Goal: Task Accomplishment & Management: Use online tool/utility

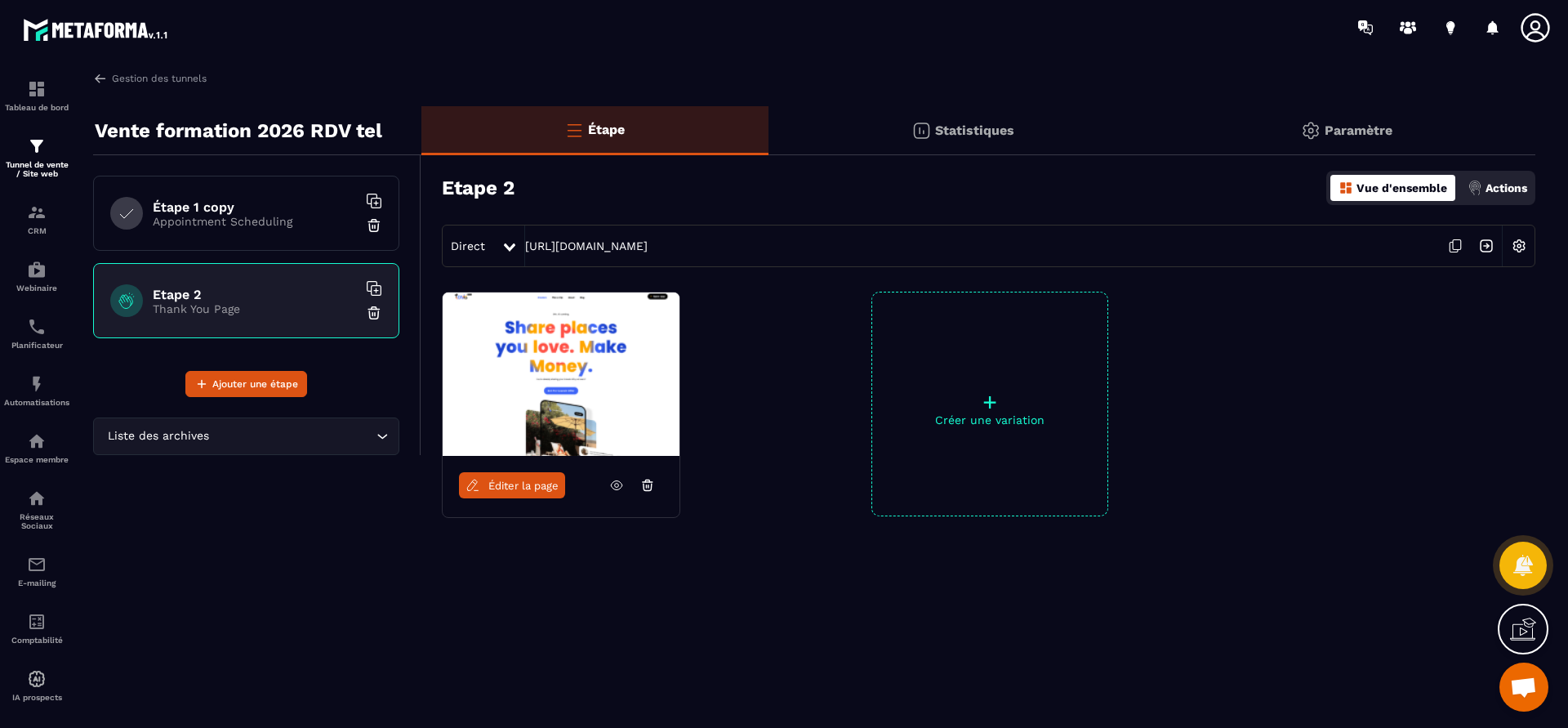
scroll to position [152, 0]
click at [653, 485] on icon at bounding box center [648, 485] width 15 height 15
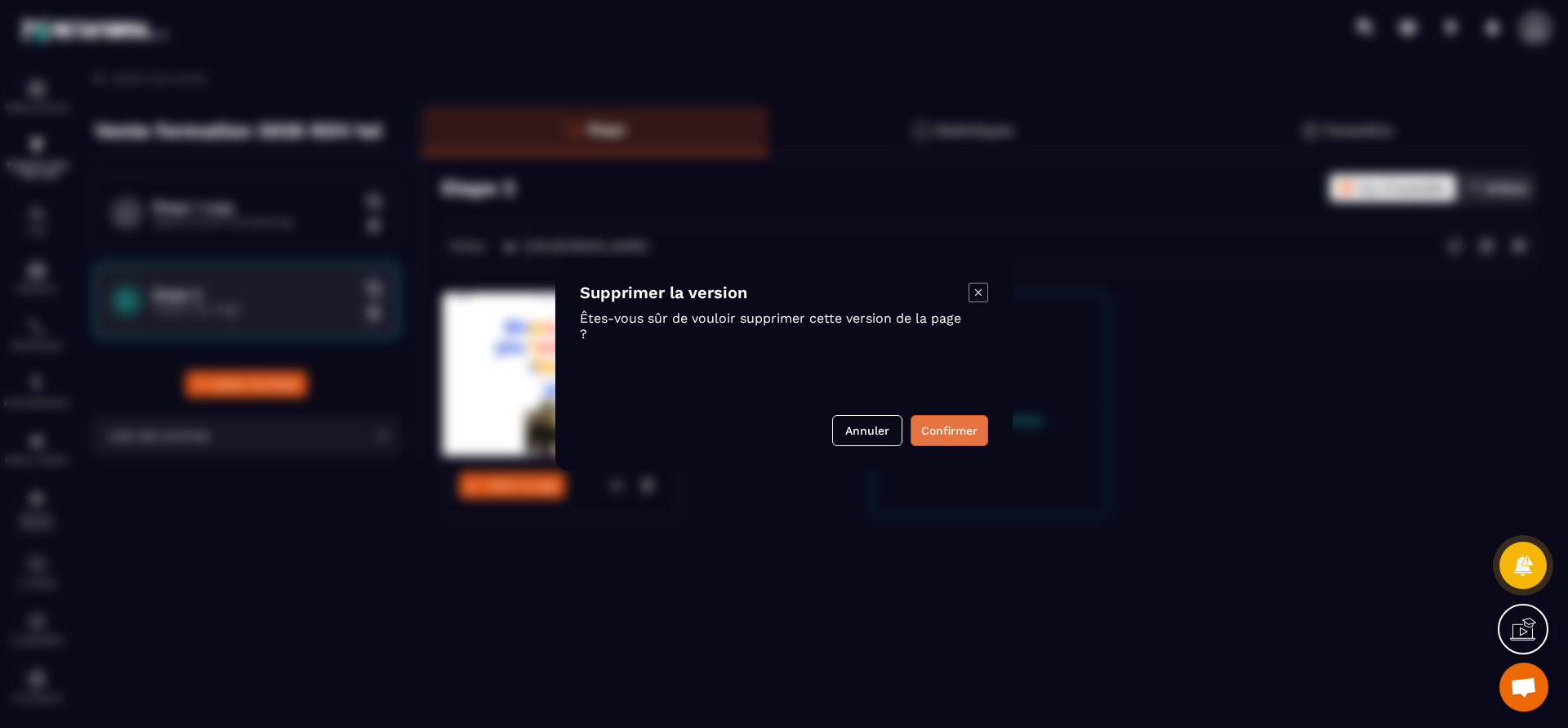
click at [951, 436] on button "Confirmer" at bounding box center [950, 431] width 78 height 31
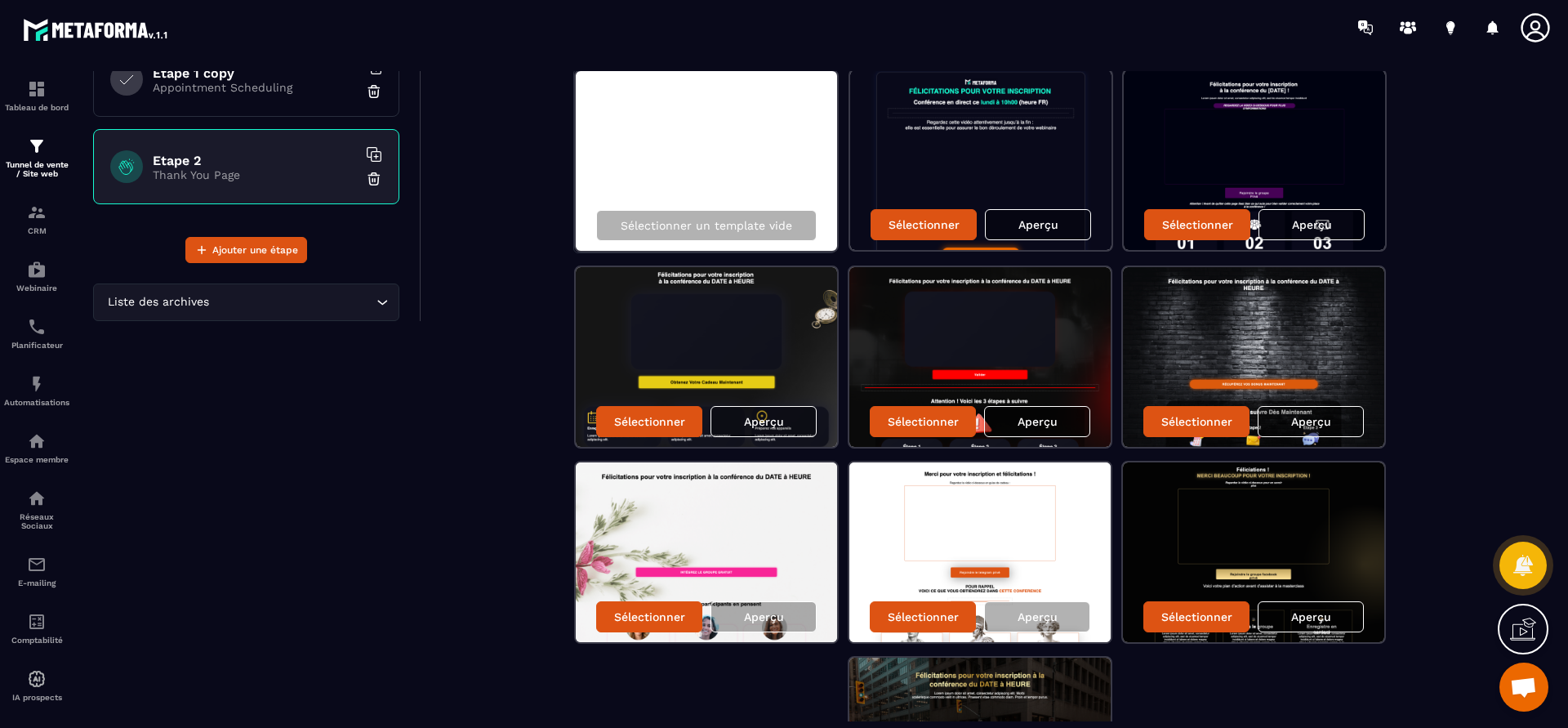
scroll to position [0, 0]
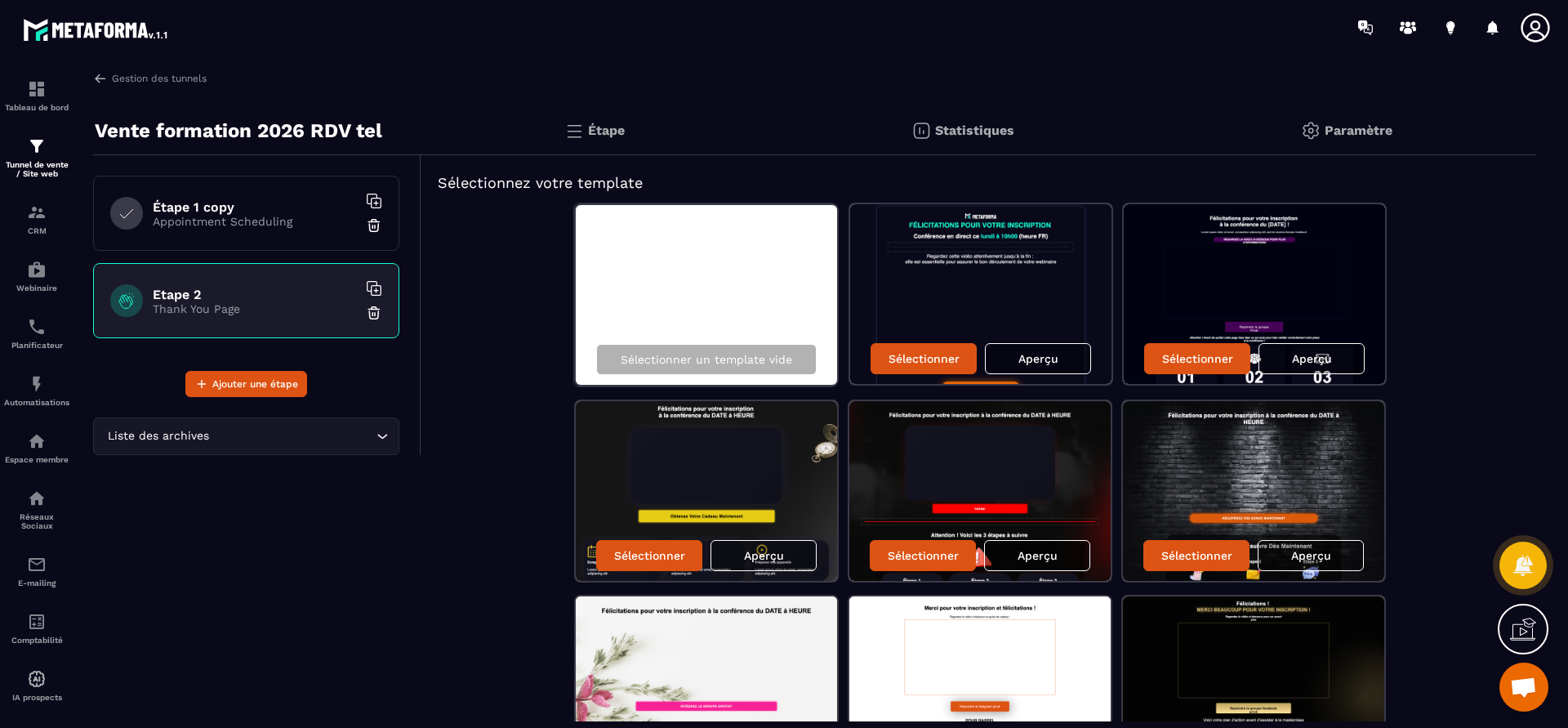
click at [275, 224] on p "Appointment Scheduling" at bounding box center [254, 221] width 204 height 13
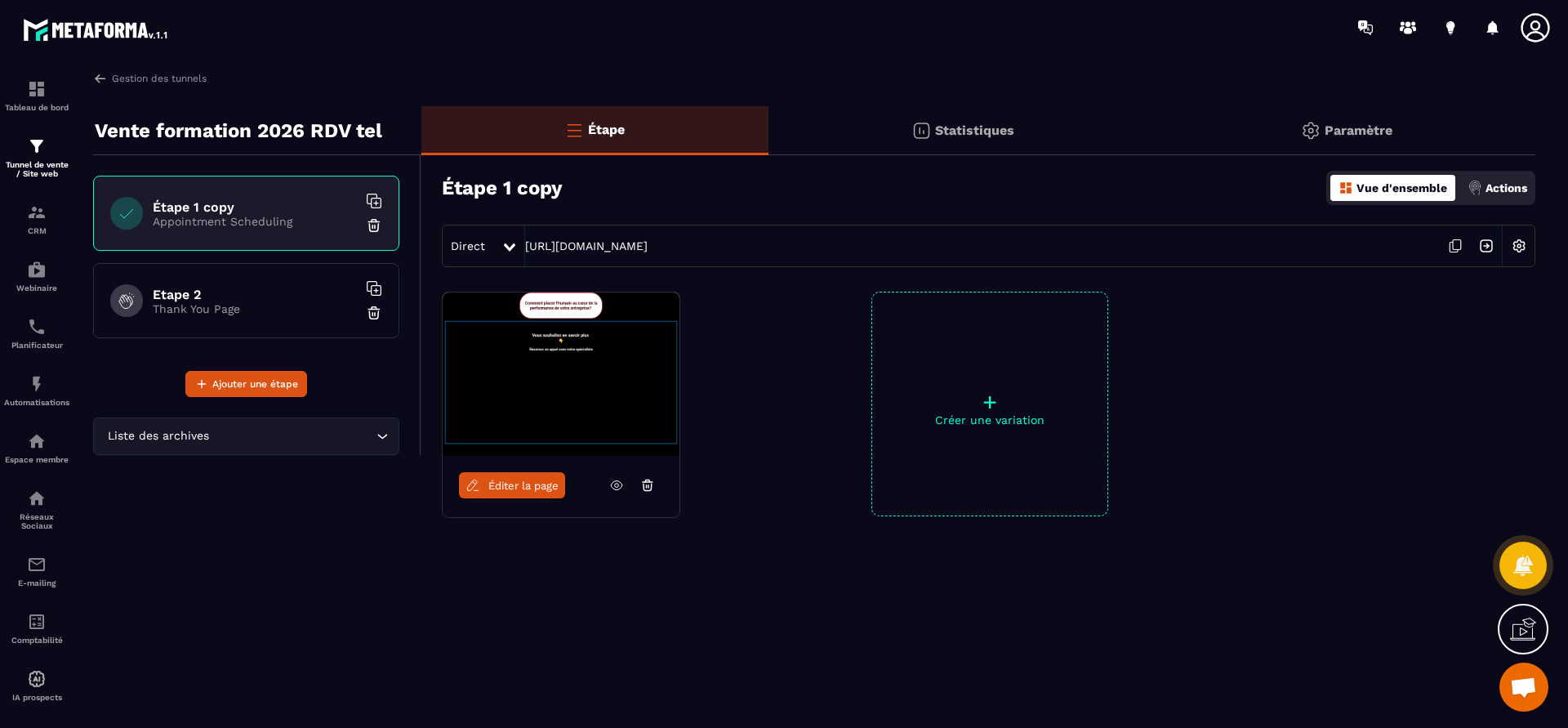
click at [991, 401] on p "+" at bounding box center [990, 401] width 235 height 23
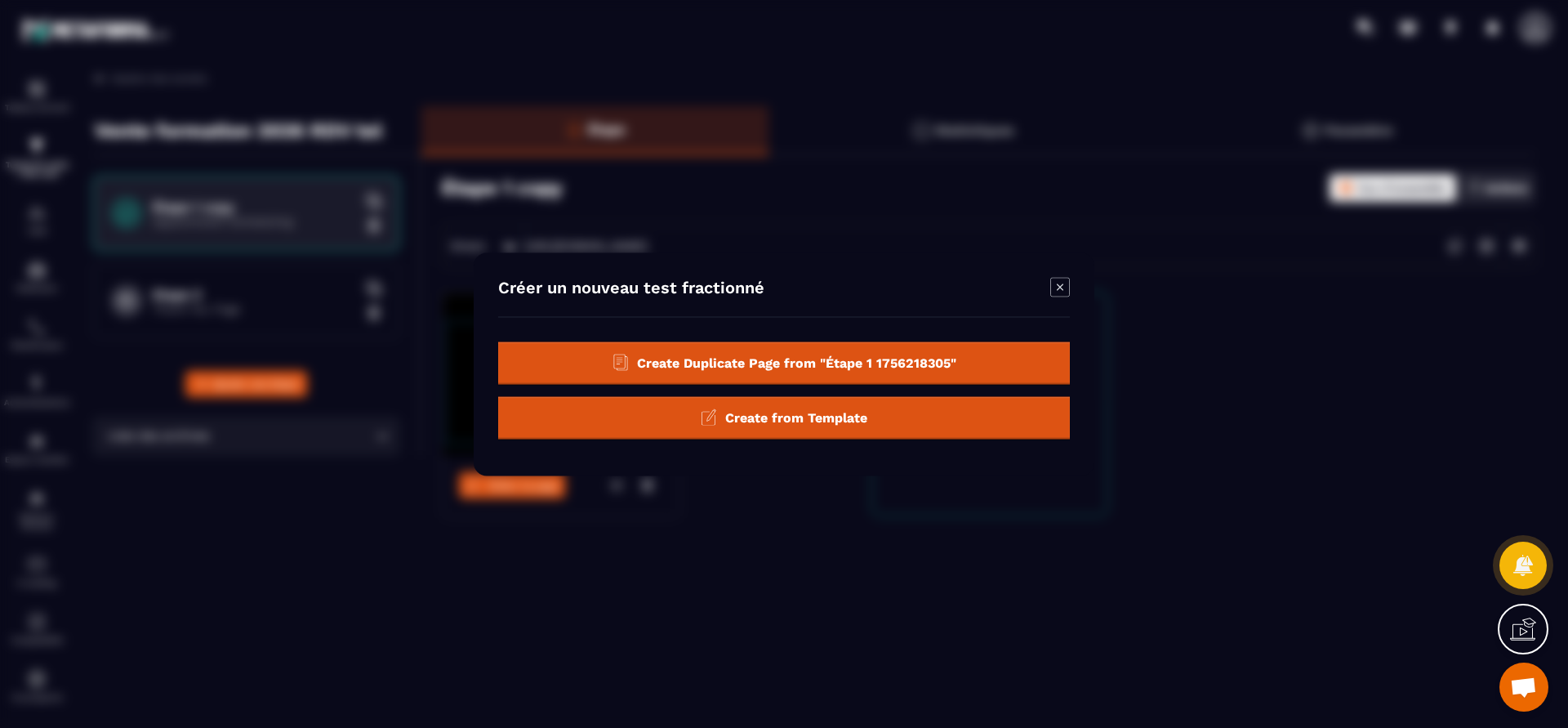
click at [810, 409] on div "Create from Template" at bounding box center [784, 417] width 572 height 42
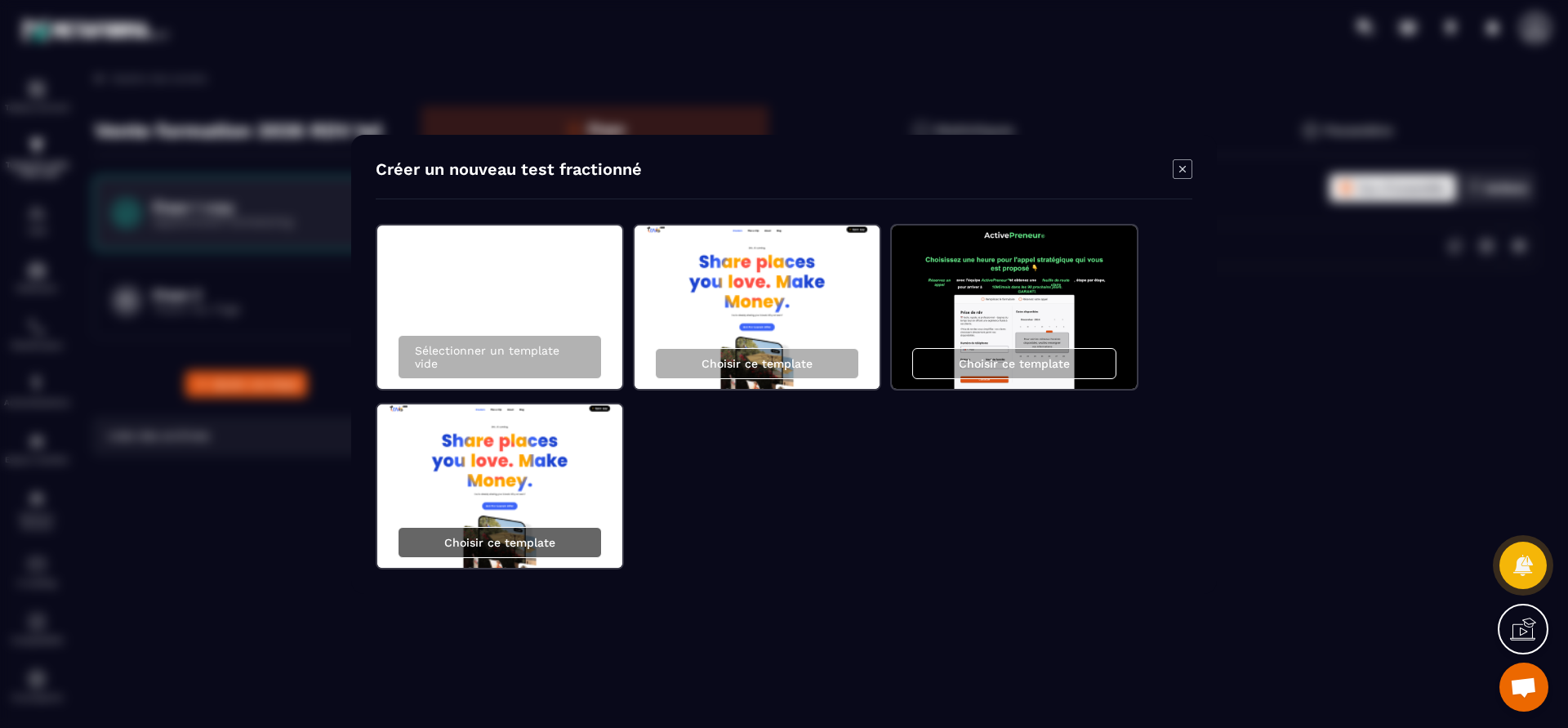
click at [544, 537] on p "Choisir ce template" at bounding box center [499, 542] width 111 height 13
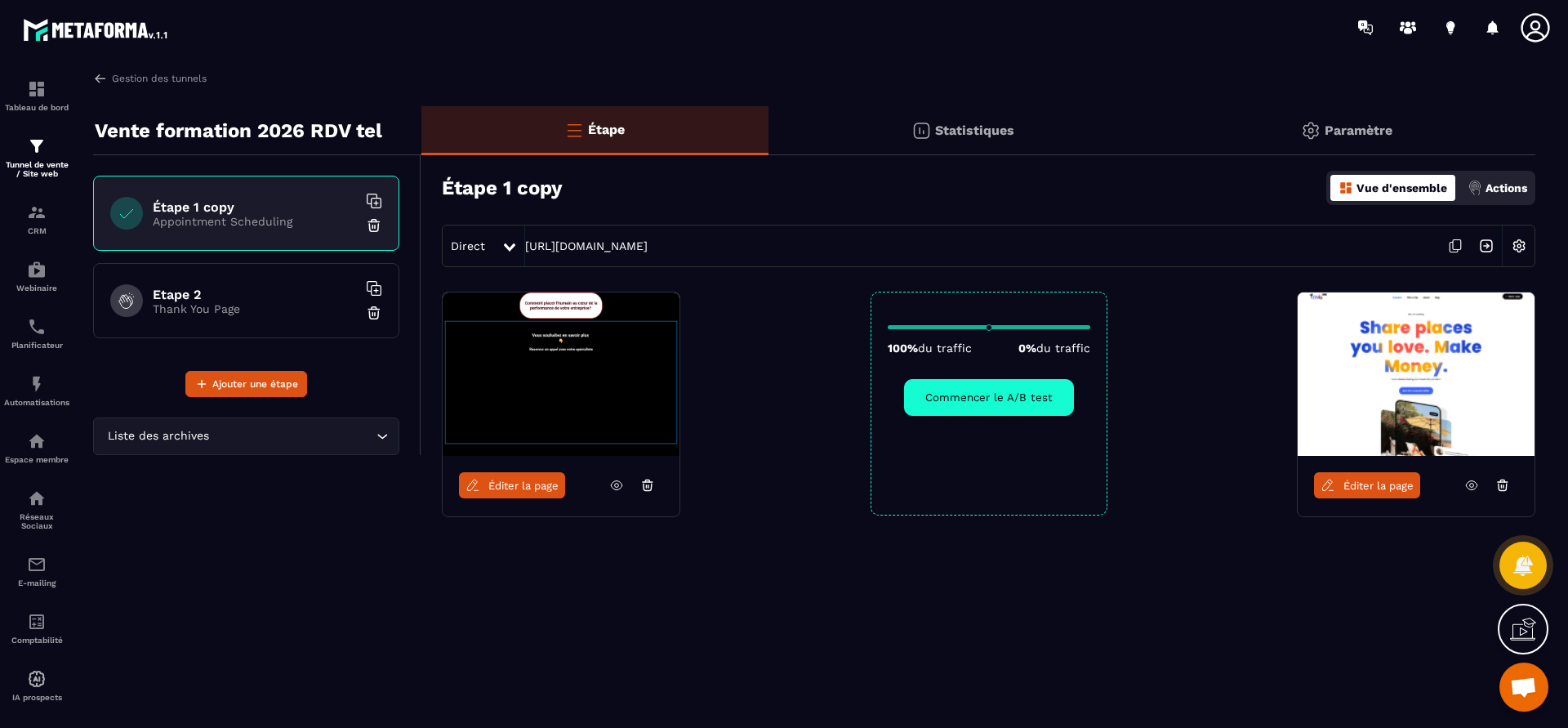
click at [1052, 446] on div "100% du traffic 0% du traffic Commencer le A/B test" at bounding box center [989, 403] width 237 height 224
click at [980, 399] on button "Commencer le A/B test" at bounding box center [989, 397] width 170 height 37
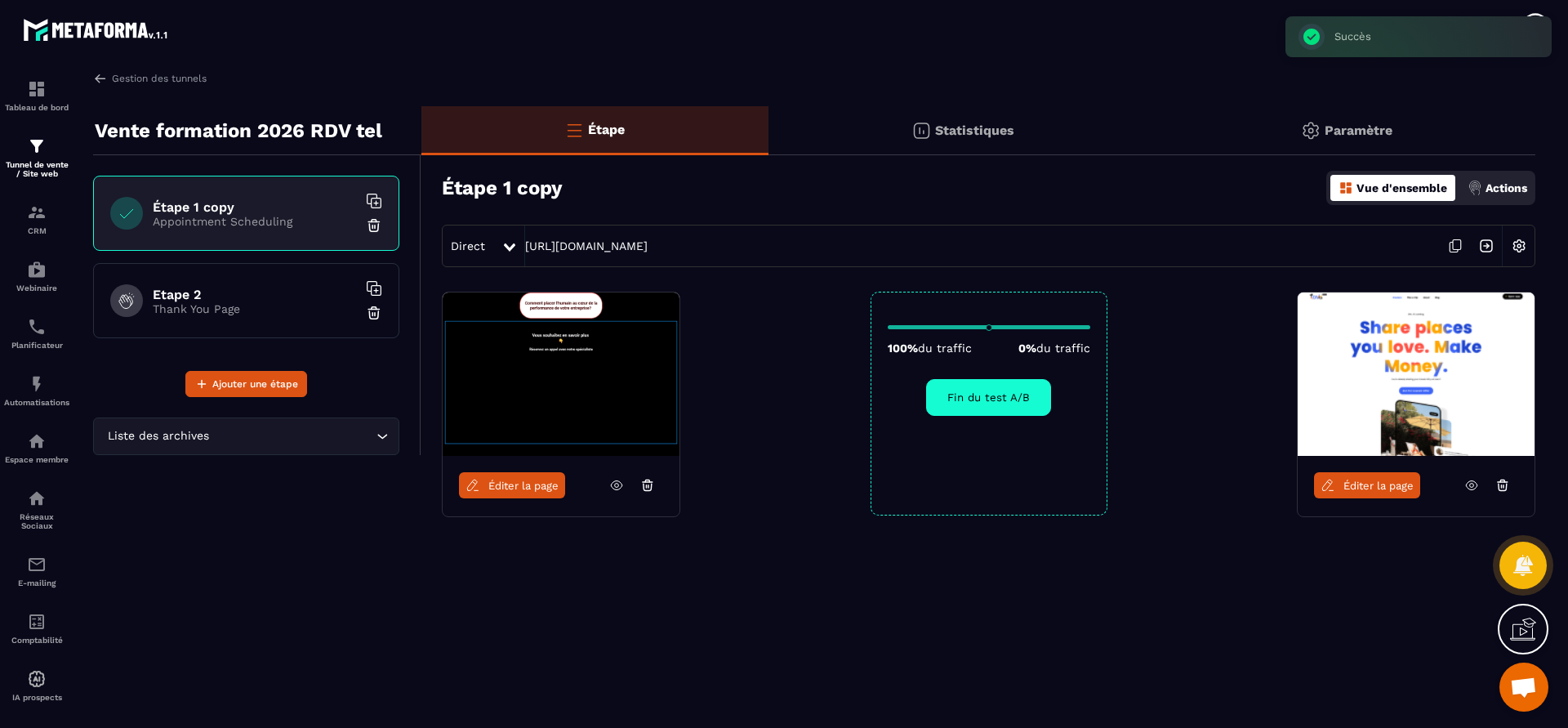
click at [1388, 484] on span "Éditer la page" at bounding box center [1379, 485] width 70 height 12
